Goal: Transaction & Acquisition: Purchase product/service

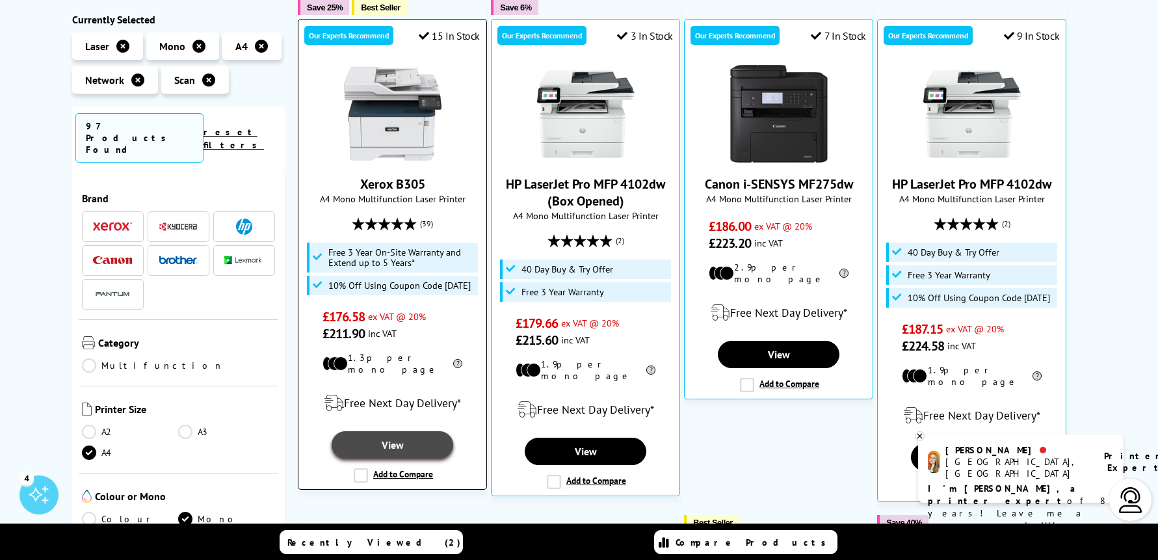
click at [395, 433] on link "View" at bounding box center [392, 444] width 121 height 27
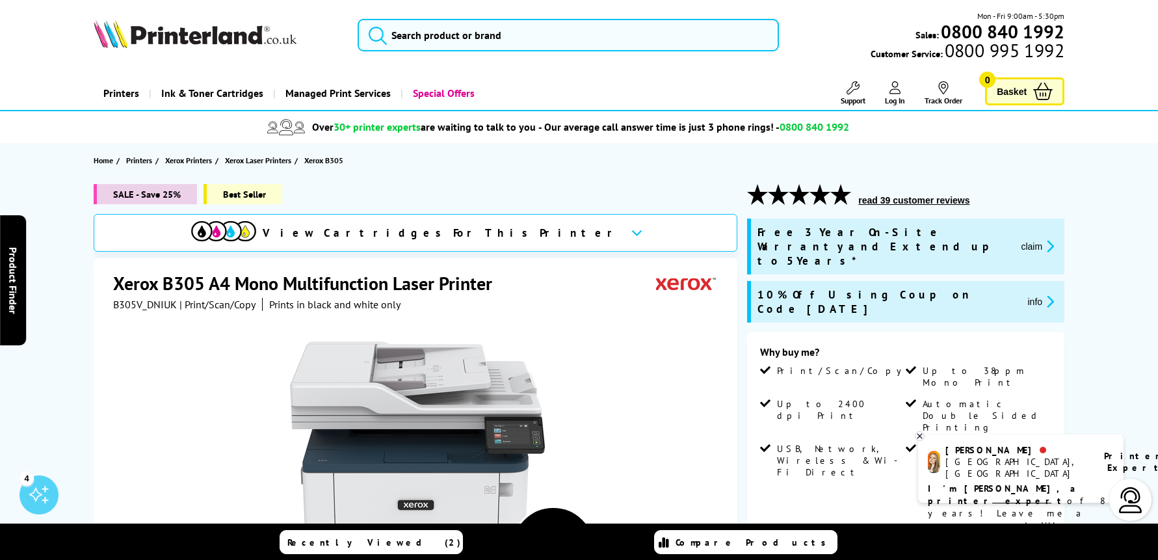
click at [897, 97] on span "Log In" at bounding box center [895, 101] width 20 height 10
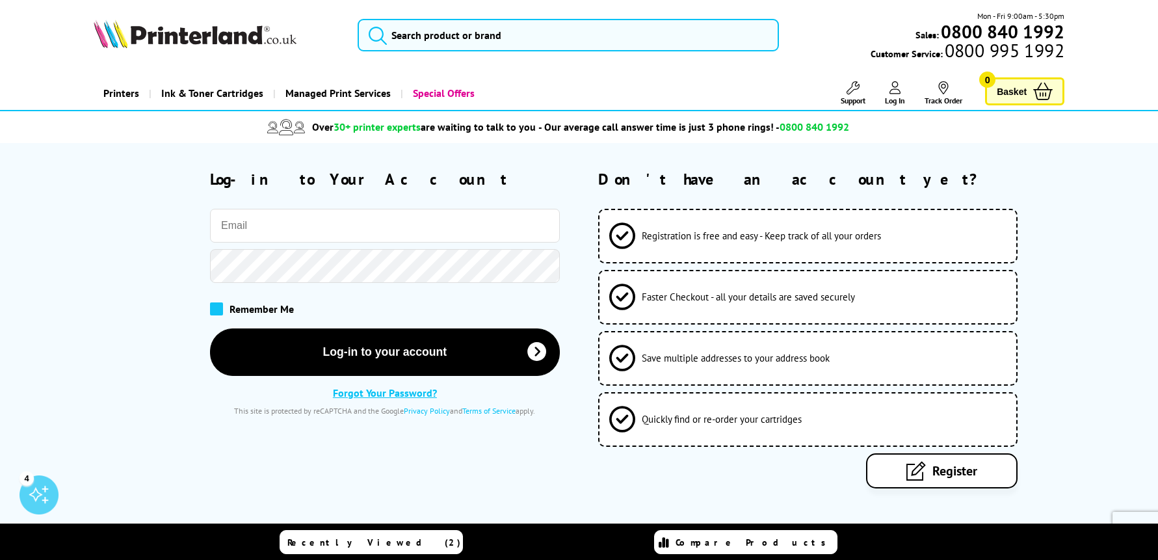
type input "[PERSON_NAME][EMAIL_ADDRESS][DOMAIN_NAME]"
click at [219, 309] on span at bounding box center [216, 308] width 13 height 13
click at [213, 304] on input "checkbox" at bounding box center [213, 304] width 0 height 0
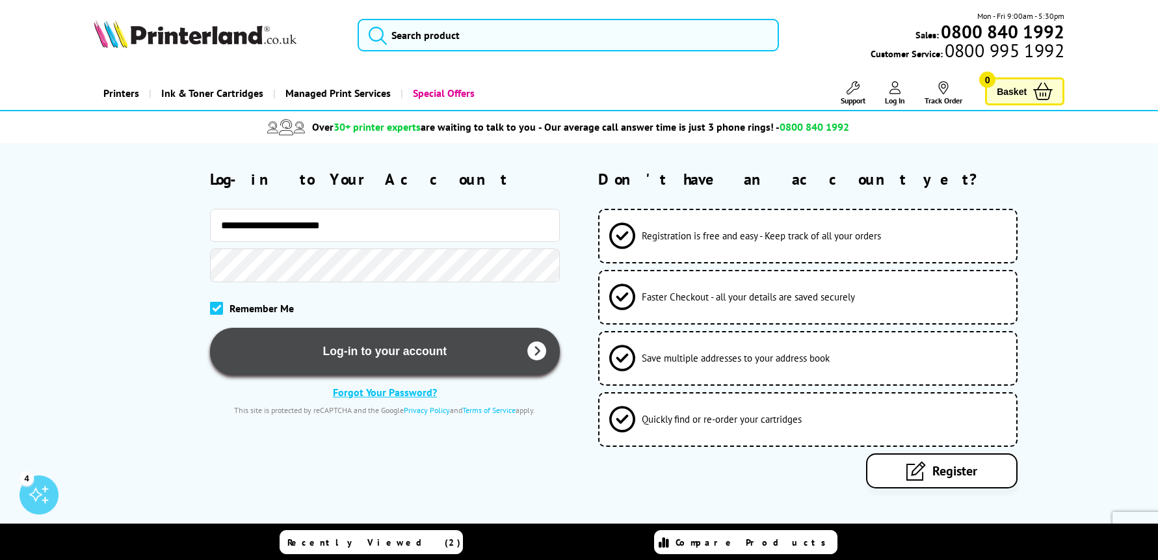
click at [369, 358] on button "Log-in to your account" at bounding box center [385, 351] width 350 height 47
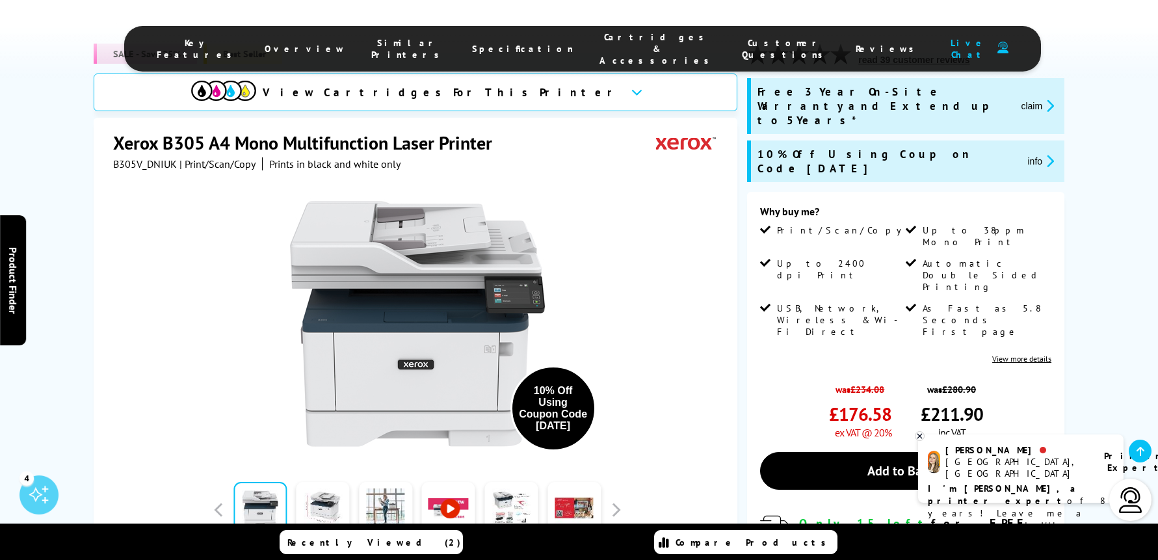
scroll to position [260, 0]
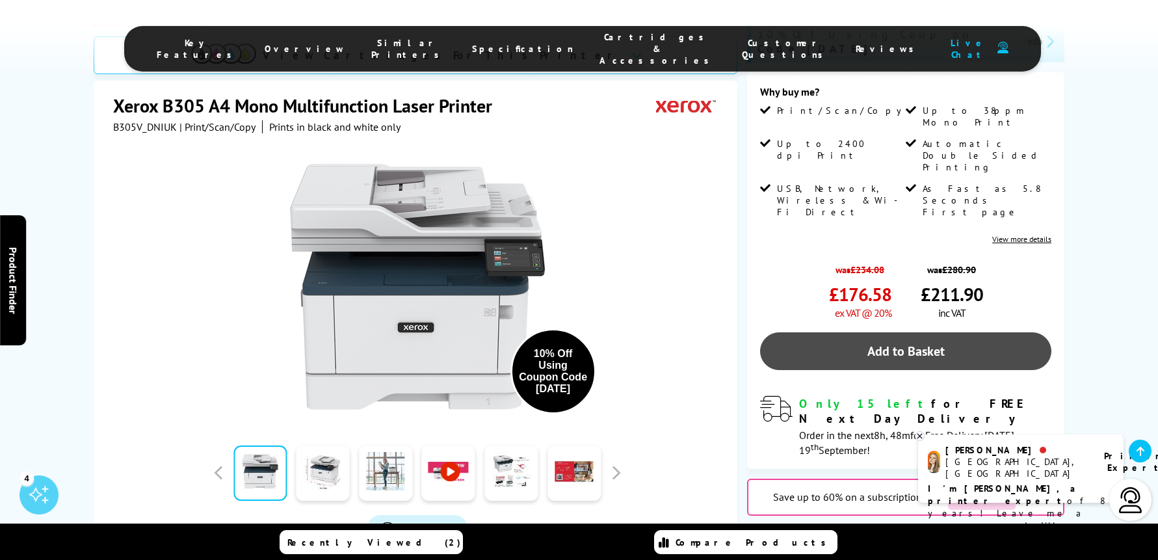
click at [912, 332] on link "Add to Basket" at bounding box center [905, 351] width 291 height 38
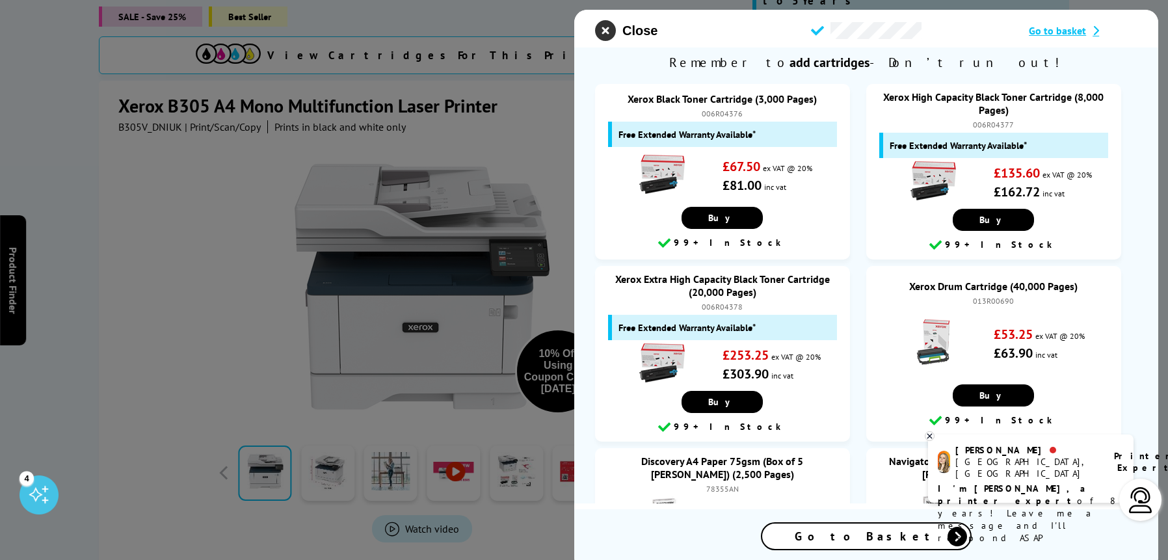
click at [601, 27] on icon "close modal" at bounding box center [605, 30] width 21 height 21
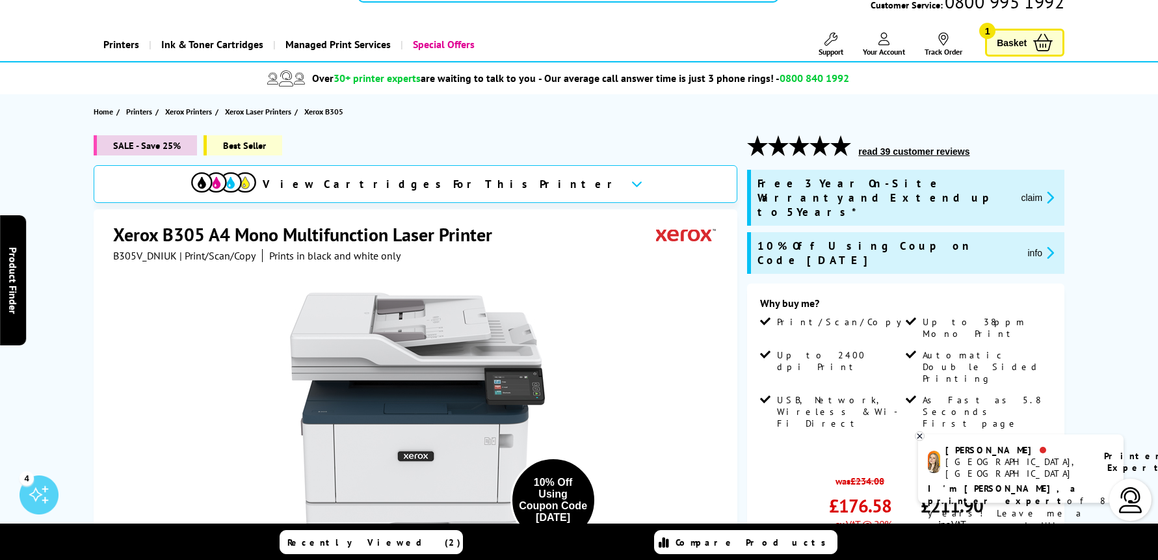
scroll to position [0, 0]
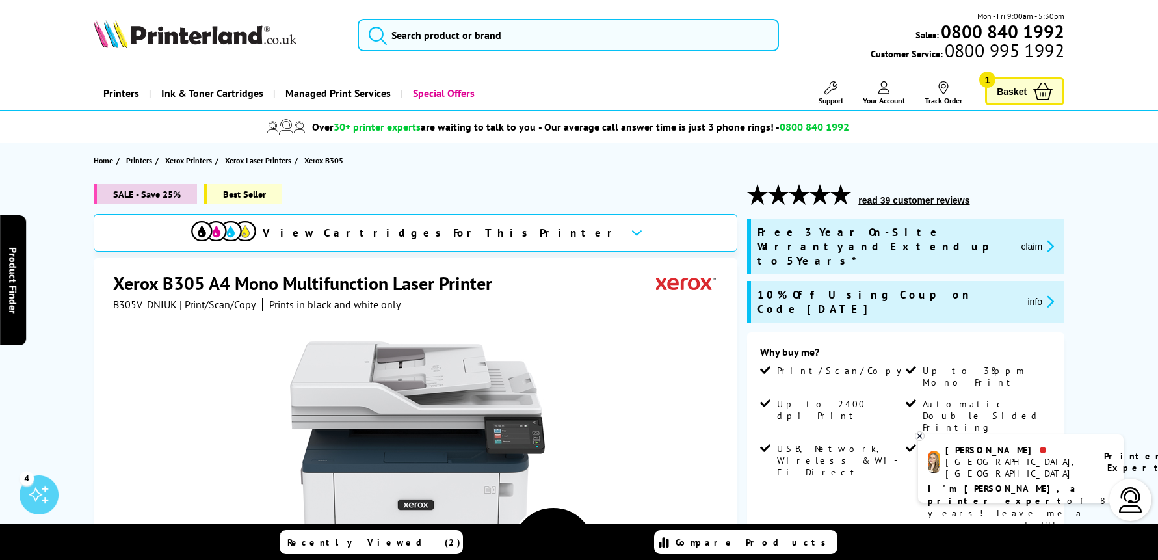
click at [1010, 92] on span "Basket" at bounding box center [1012, 92] width 30 height 18
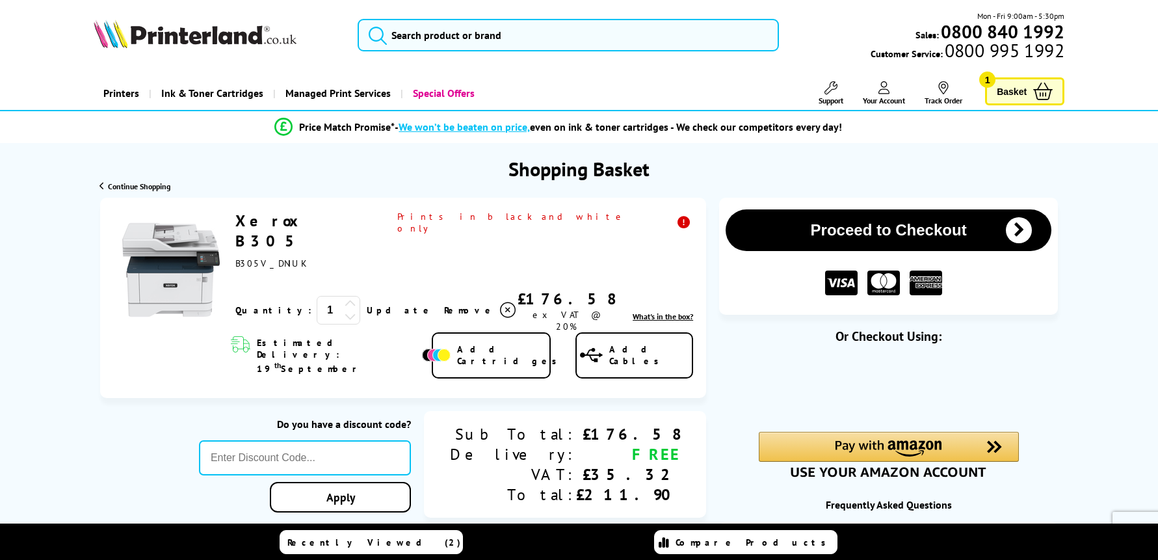
click at [912, 224] on button "Proceed to Checkout" at bounding box center [889, 230] width 326 height 42
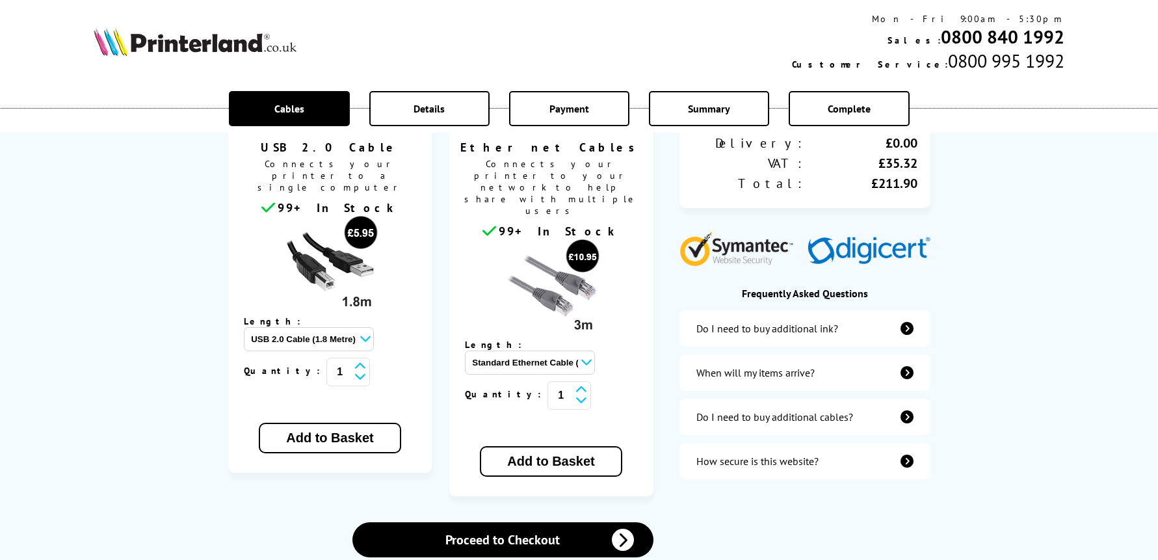
scroll to position [520, 0]
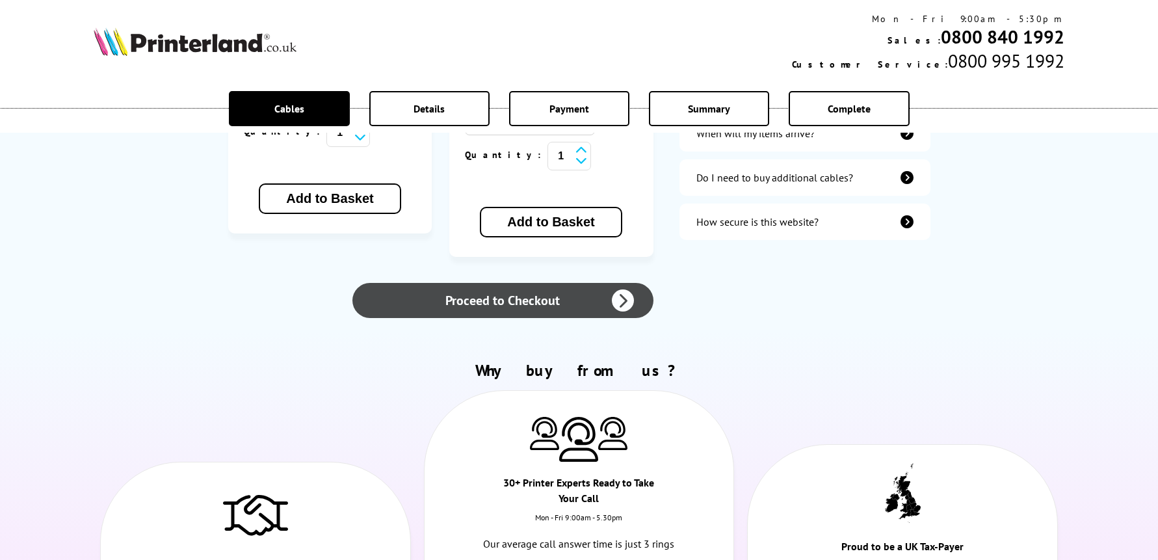
click at [525, 283] on link "Proceed to Checkout" at bounding box center [502, 300] width 300 height 35
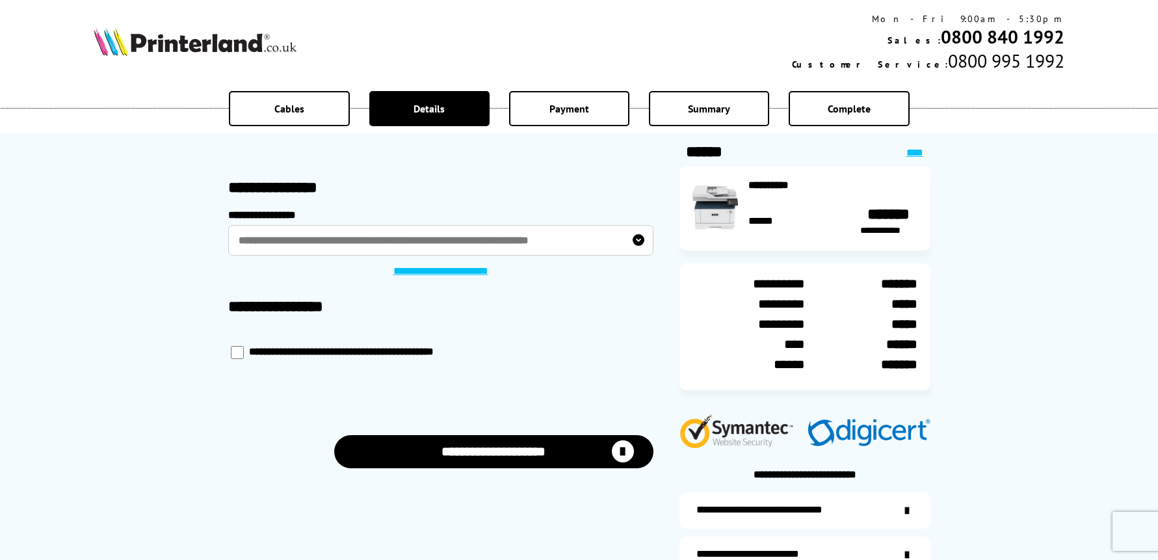
click at [553, 445] on button "**********" at bounding box center [493, 451] width 319 height 33
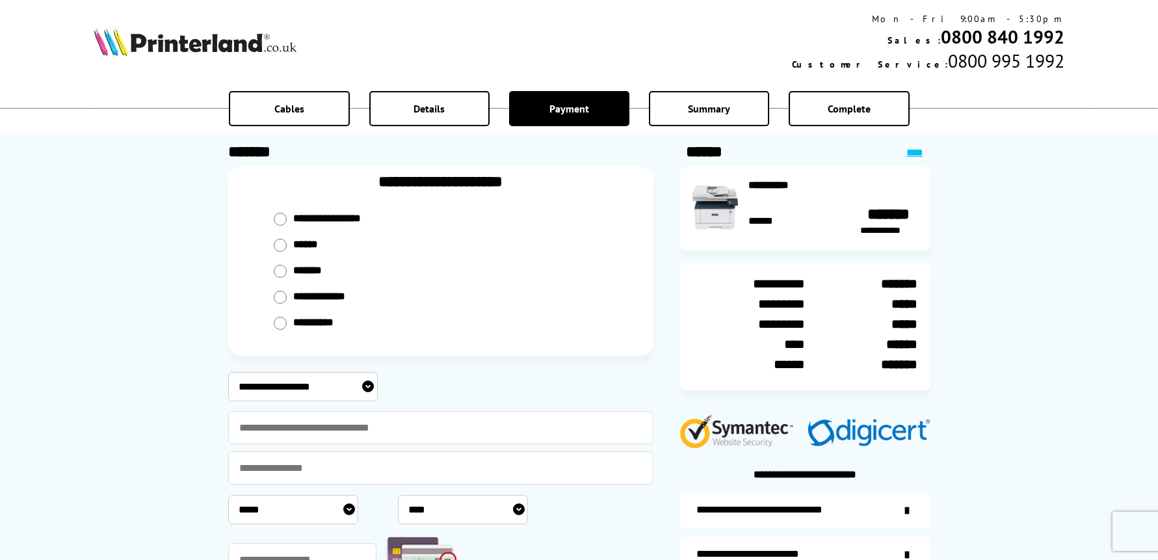
click at [278, 241] on input "radio" at bounding box center [280, 245] width 13 height 13
radio input "****"
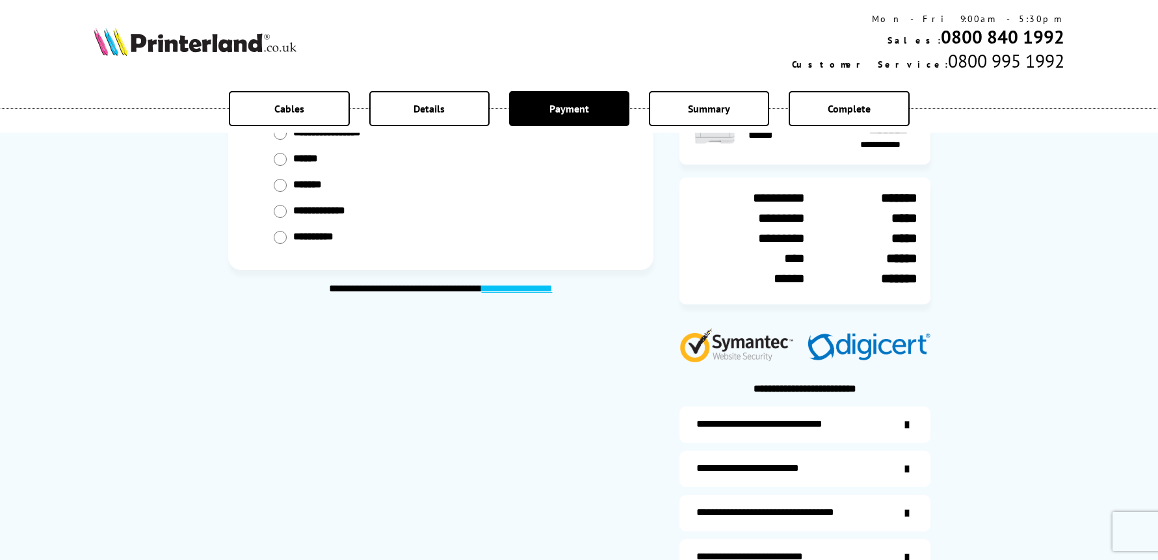
scroll to position [86, 0]
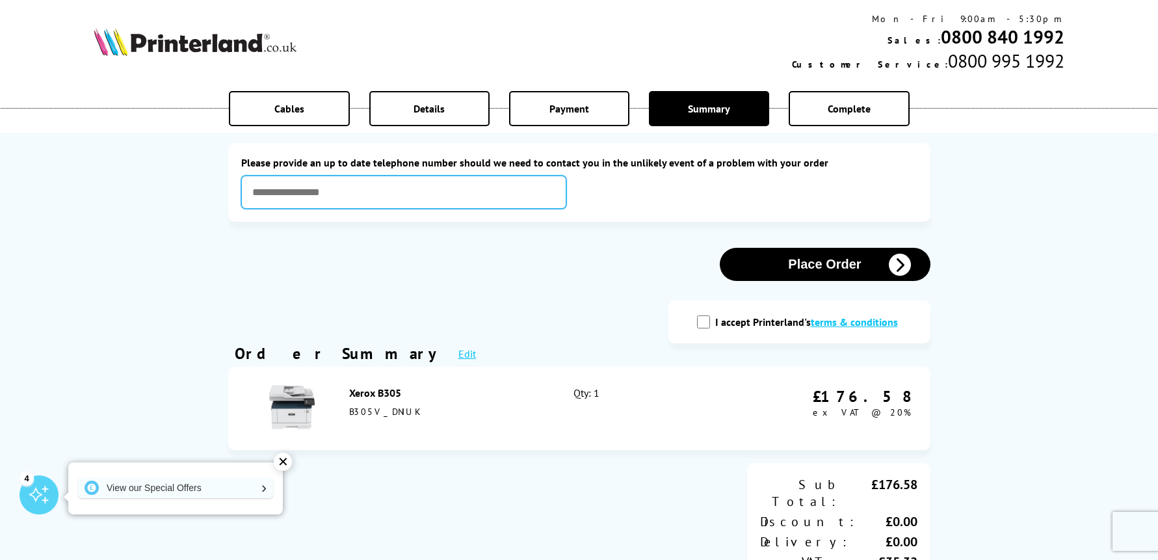
click at [397, 192] on input "text" at bounding box center [403, 192] width 325 height 33
type input "**********"
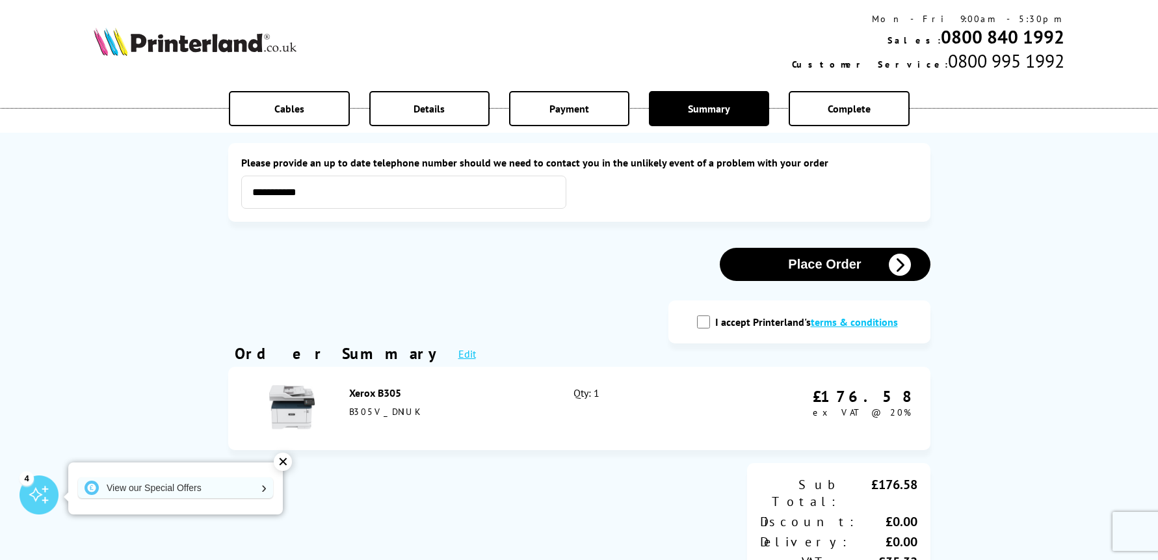
click at [706, 323] on input "I accept Printerland's terms & conditions" at bounding box center [703, 321] width 13 height 13
checkbox input "true"
click at [816, 267] on button "Place Order" at bounding box center [825, 264] width 211 height 33
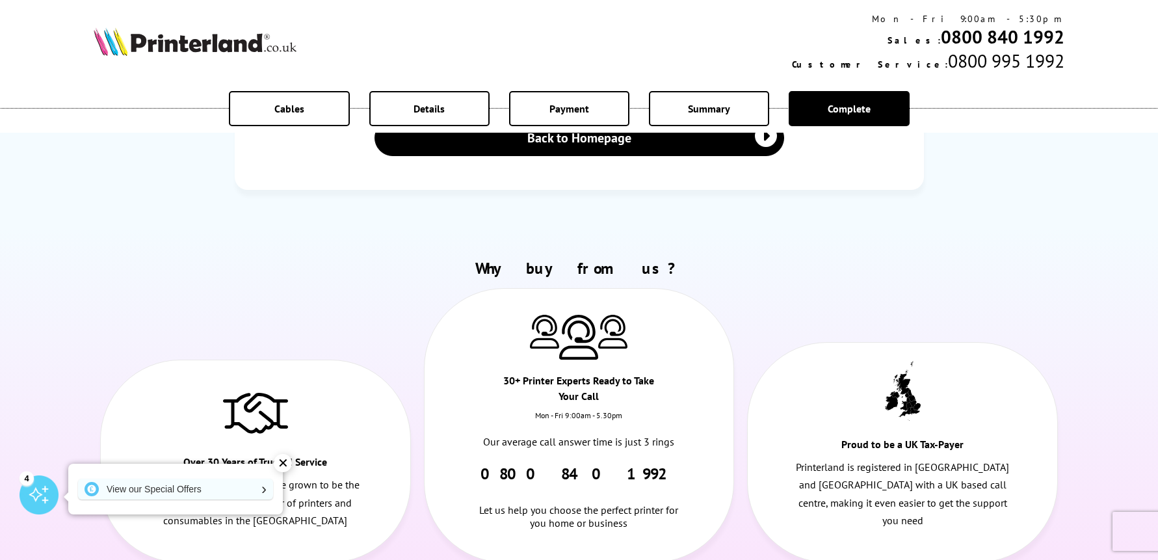
scroll to position [520, 0]
